Goal: Find contact information: Find contact information

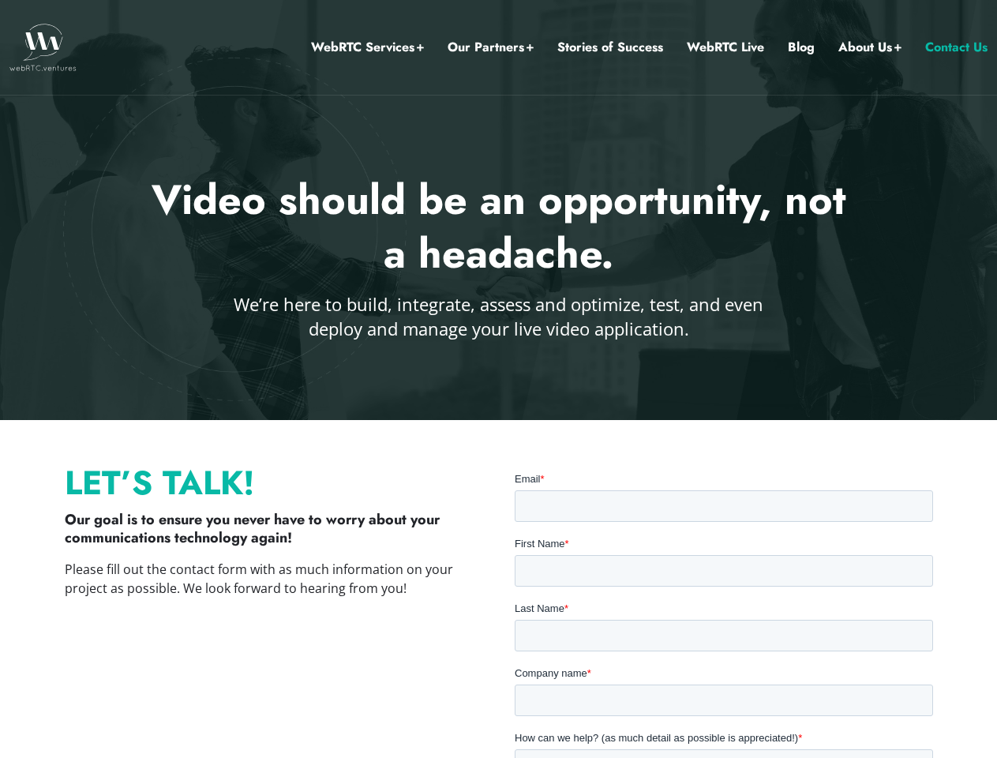
click at [498, 379] on div at bounding box center [498, 210] width 997 height 420
click at [491, 47] on link "Our Partners" at bounding box center [490, 47] width 86 height 21
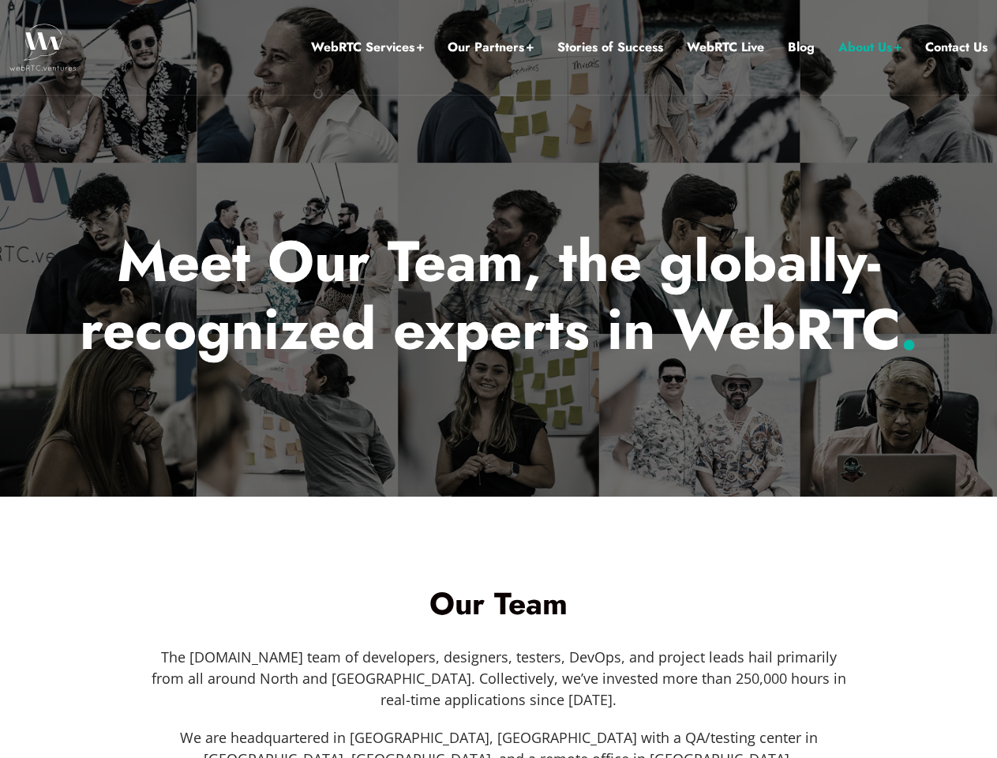
click at [498, 379] on div at bounding box center [498, 248] width 997 height 496
click at [491, 47] on link "Our Partners" at bounding box center [490, 47] width 86 height 21
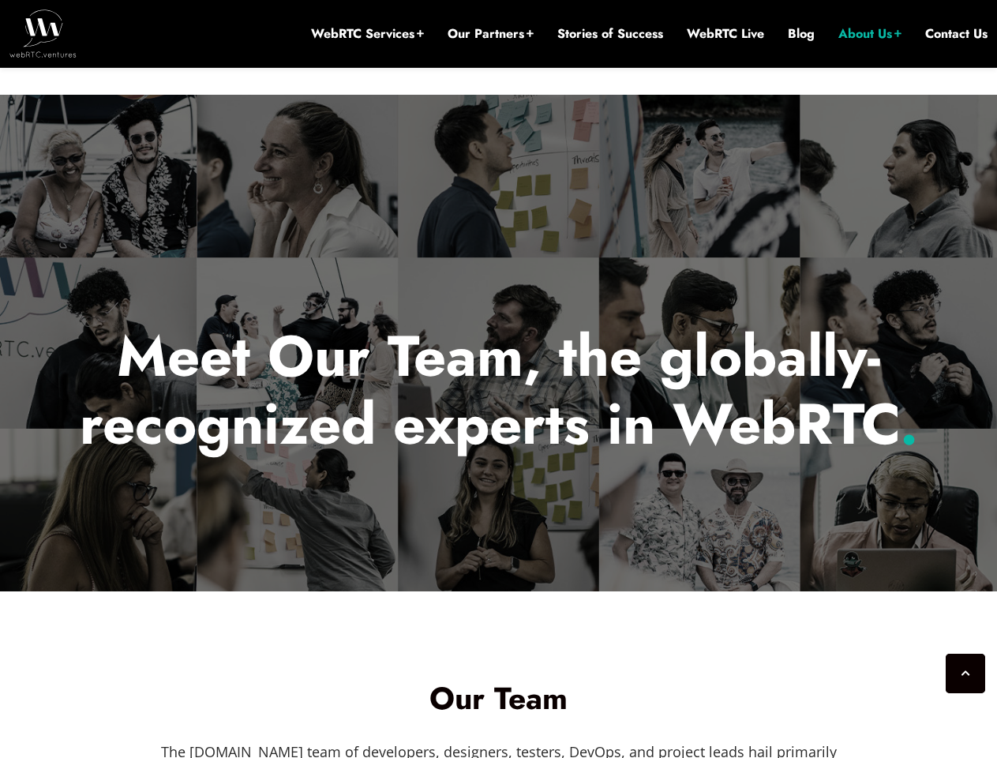
scroll to position [639, 0]
